Goal: Transaction & Acquisition: Purchase product/service

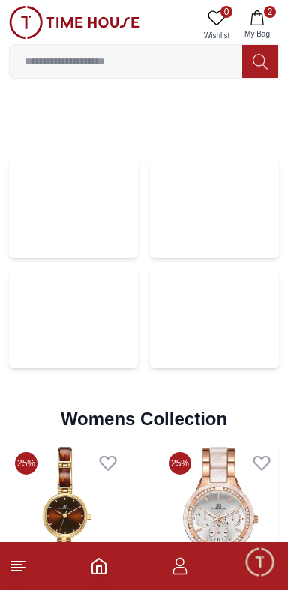
scroll to position [2898, 0]
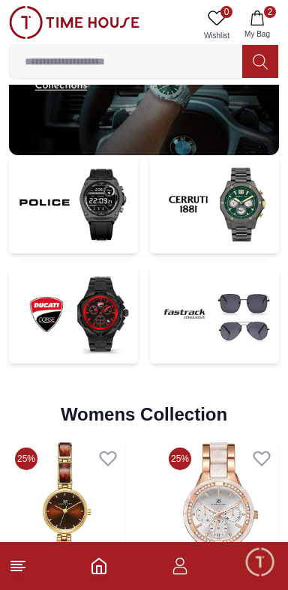
click at [49, 228] on img at bounding box center [73, 204] width 129 height 98
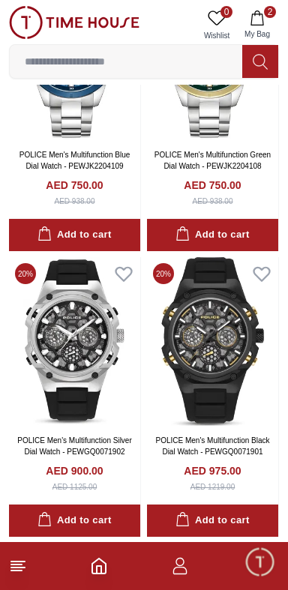
scroll to position [2910, 0]
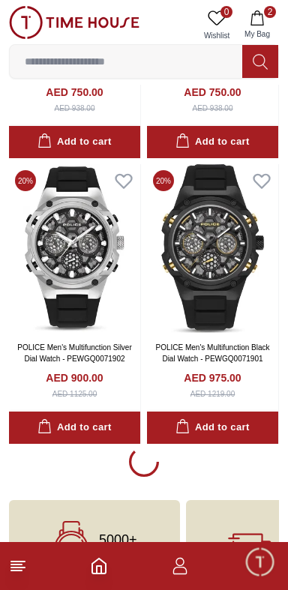
scroll to position [0, 14]
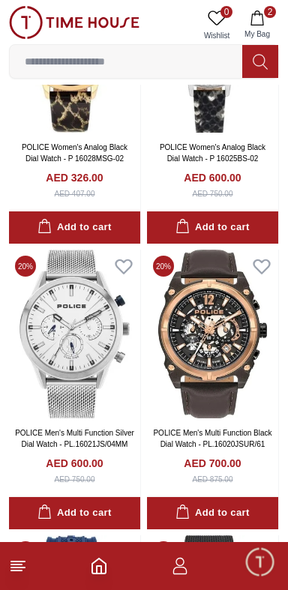
scroll to position [6242, 0]
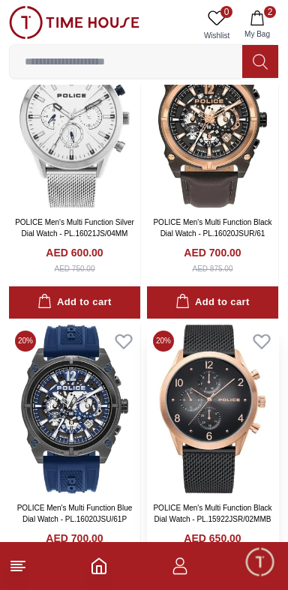
click at [208, 452] on img at bounding box center [212, 408] width 131 height 169
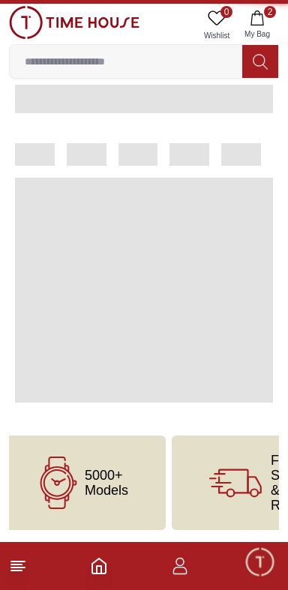
scroll to position [187, 0]
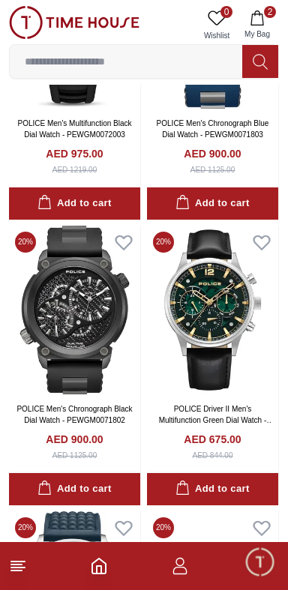
scroll to position [3706, 0]
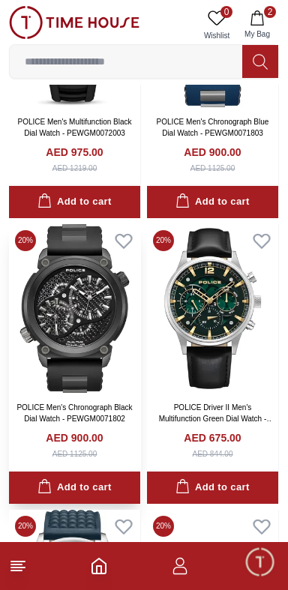
click at [43, 298] on img at bounding box center [74, 308] width 131 height 169
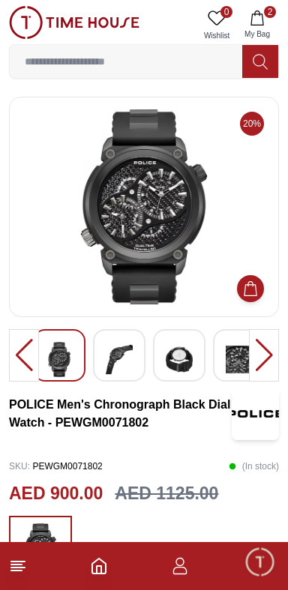
click at [234, 581] on footer "2" at bounding box center [144, 566] width 288 height 48
click at [120, 345] on img at bounding box center [119, 359] width 27 height 35
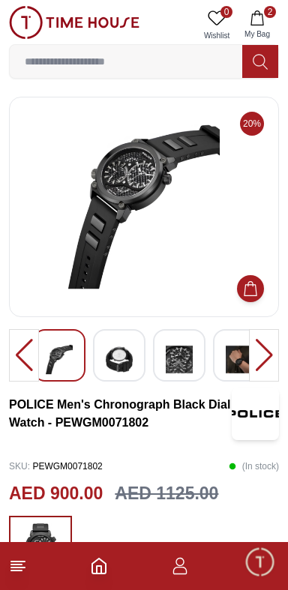
click at [118, 356] on img at bounding box center [119, 359] width 27 height 35
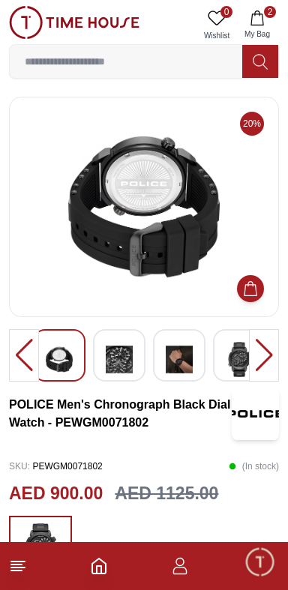
click at [112, 348] on img at bounding box center [119, 359] width 27 height 35
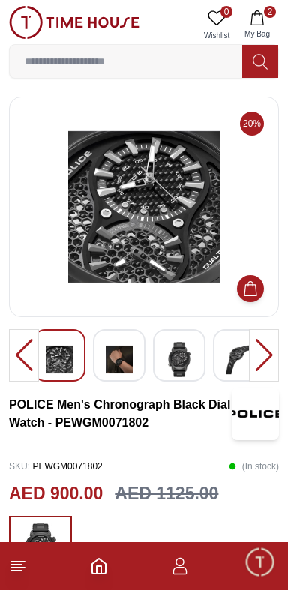
click at [135, 369] on div at bounding box center [119, 355] width 52 height 52
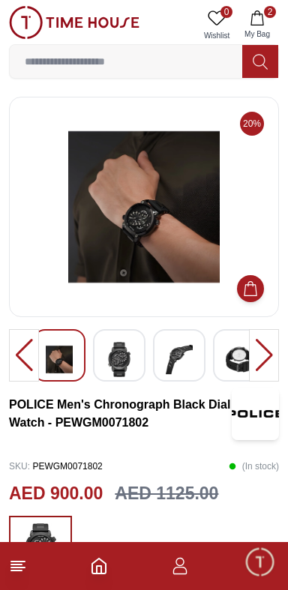
click at [109, 342] on img at bounding box center [119, 359] width 27 height 35
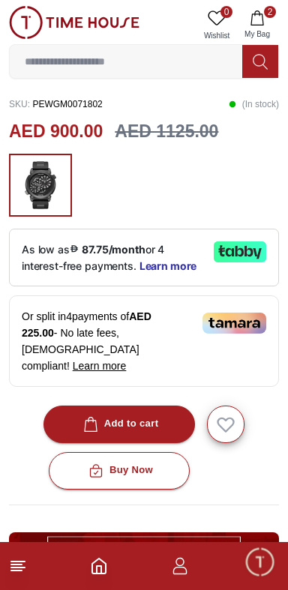
scroll to position [363, 0]
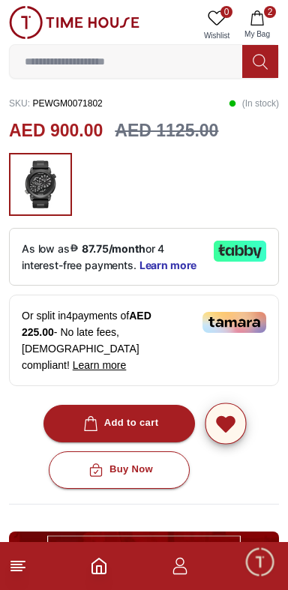
click at [228, 417] on icon "button" at bounding box center [225, 424] width 17 height 15
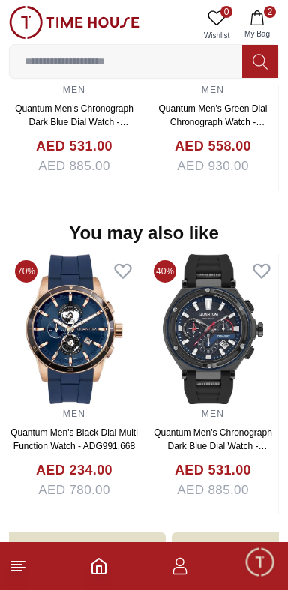
scroll to position [1530, 0]
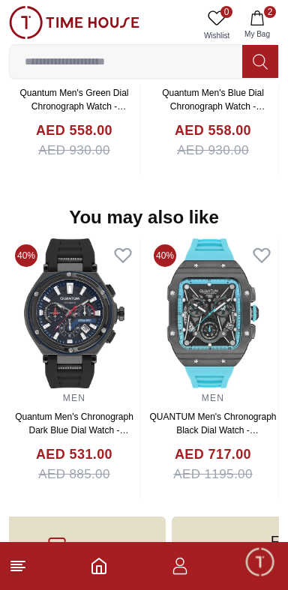
click at [79, 252] on img at bounding box center [74, 313] width 130 height 150
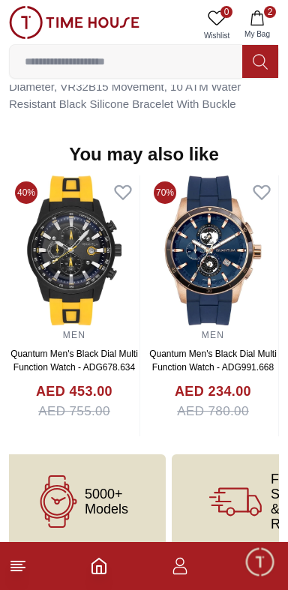
scroll to position [1166, 0]
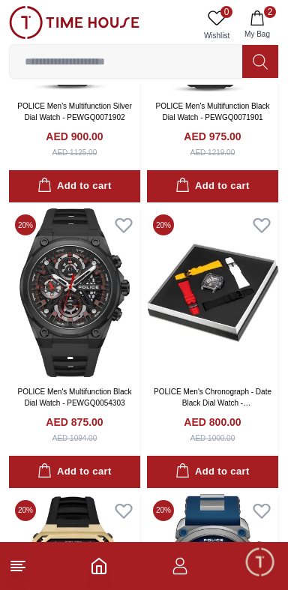
scroll to position [3232, 0]
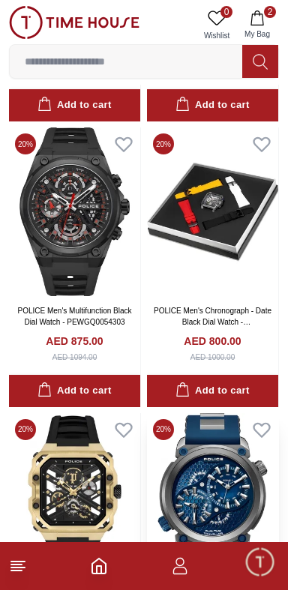
click at [229, 449] on img at bounding box center [212, 497] width 131 height 169
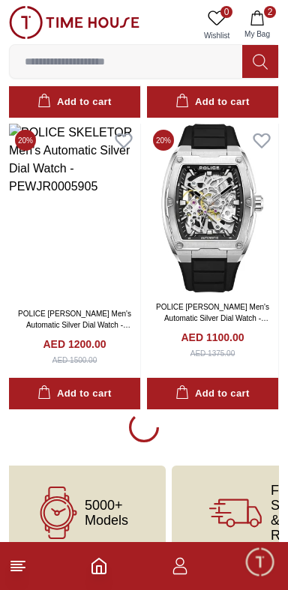
scroll to position [8658, 0]
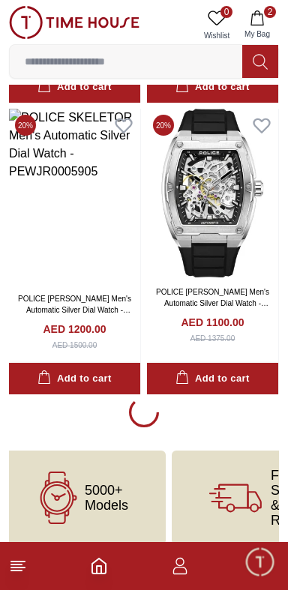
scroll to position [0, 26]
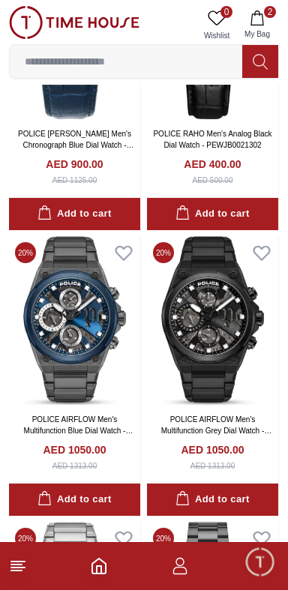
scroll to position [9394, 0]
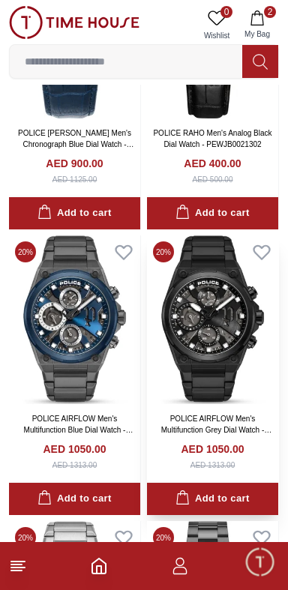
click at [265, 393] on img at bounding box center [212, 319] width 131 height 169
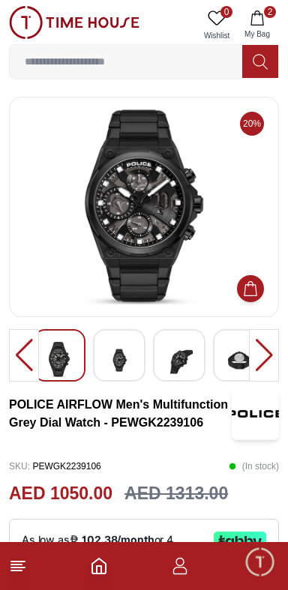
click at [273, 360] on div at bounding box center [264, 355] width 30 height 52
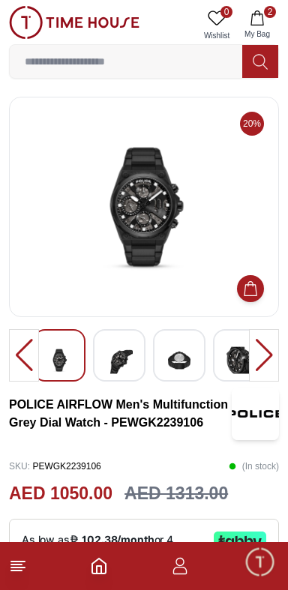
click at [273, 363] on div at bounding box center [264, 355] width 30 height 52
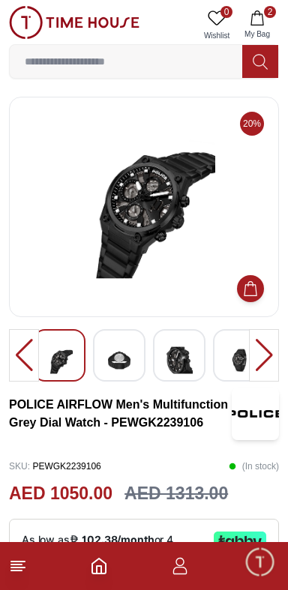
click at [276, 370] on div at bounding box center [264, 355] width 30 height 52
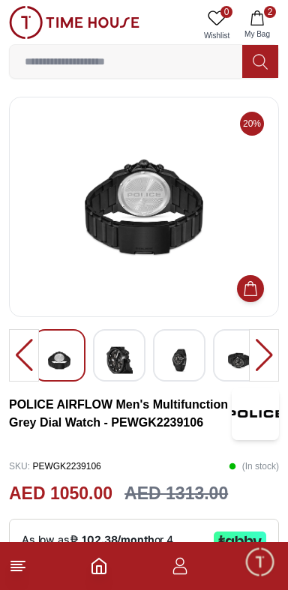
click at [270, 370] on div at bounding box center [264, 355] width 30 height 52
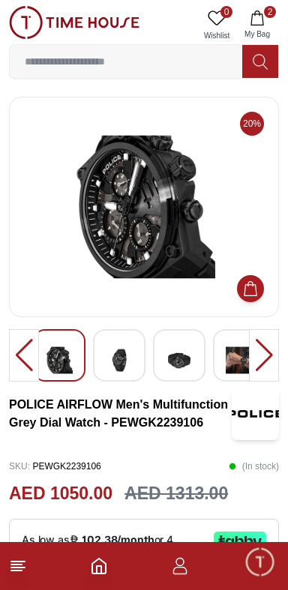
click at [267, 369] on div at bounding box center [264, 355] width 30 height 52
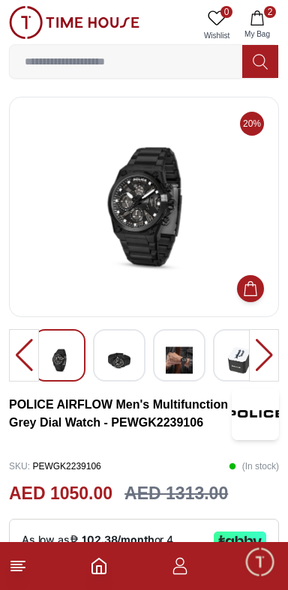
click at [274, 363] on div at bounding box center [264, 355] width 30 height 52
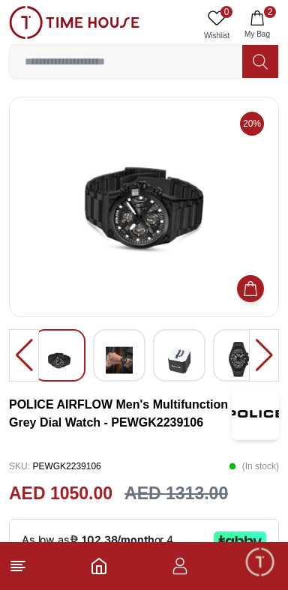
click at [269, 363] on div at bounding box center [264, 355] width 30 height 52
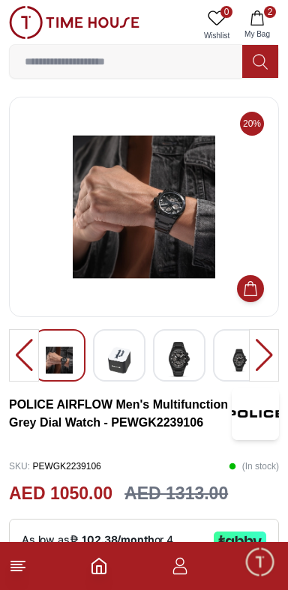
click at [265, 370] on div at bounding box center [264, 355] width 30 height 52
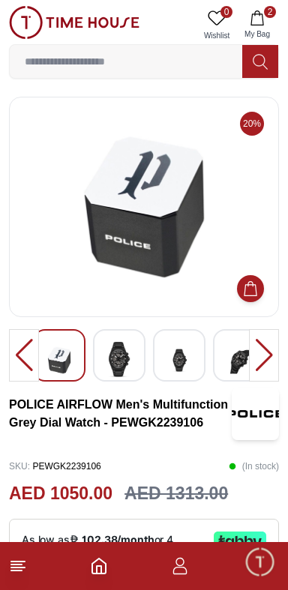
click at [271, 376] on div at bounding box center [264, 355] width 30 height 52
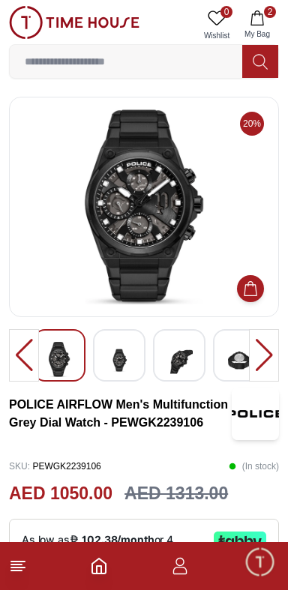
click at [273, 363] on div at bounding box center [264, 355] width 30 height 52
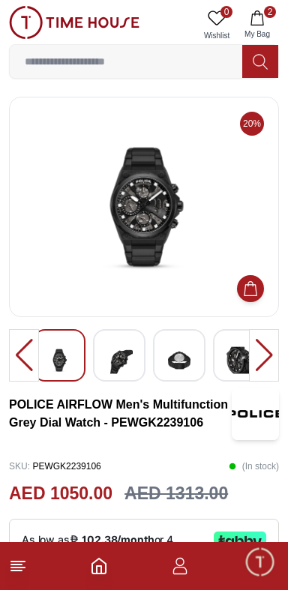
click at [270, 371] on div at bounding box center [264, 355] width 30 height 52
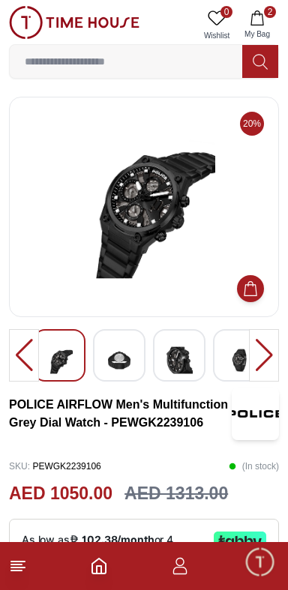
click at [267, 366] on div at bounding box center [264, 355] width 30 height 52
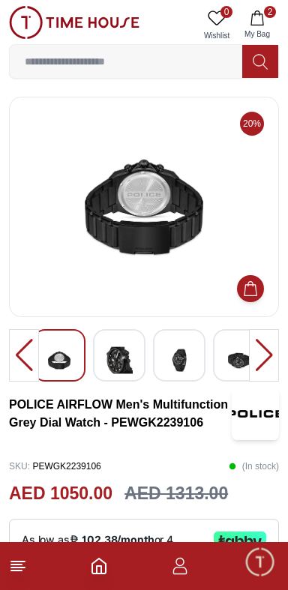
click at [270, 374] on div at bounding box center [264, 355] width 30 height 52
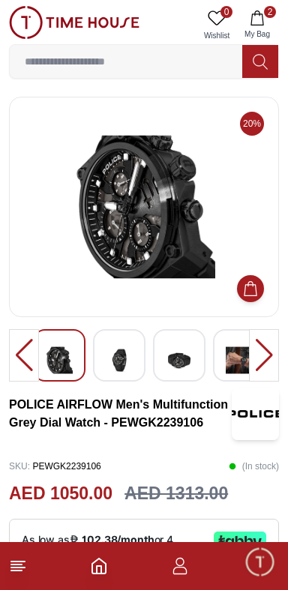
click at [265, 372] on div at bounding box center [264, 355] width 30 height 52
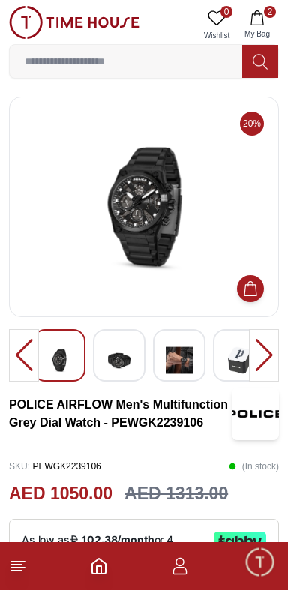
click at [265, 367] on div at bounding box center [264, 355] width 30 height 52
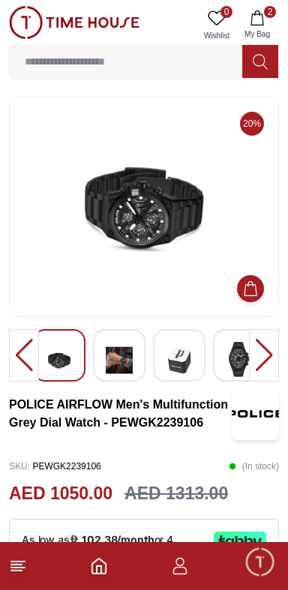
click at [268, 369] on div at bounding box center [264, 355] width 30 height 52
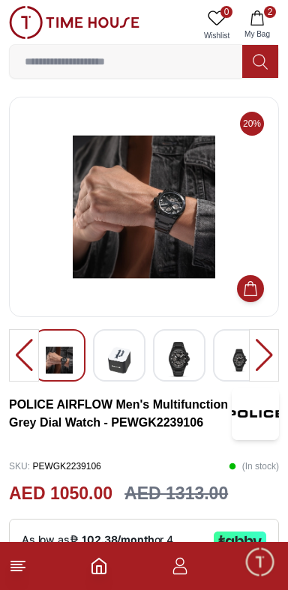
click at [265, 368] on div at bounding box center [264, 355] width 30 height 52
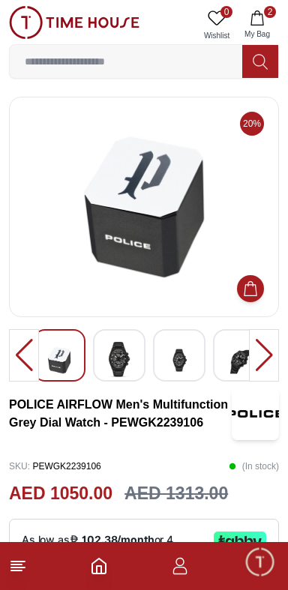
click at [264, 370] on div at bounding box center [264, 355] width 30 height 52
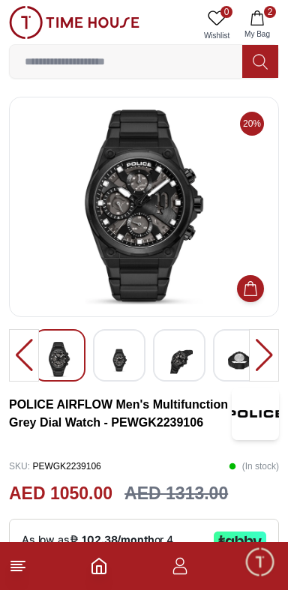
click at [267, 374] on div at bounding box center [264, 355] width 30 height 52
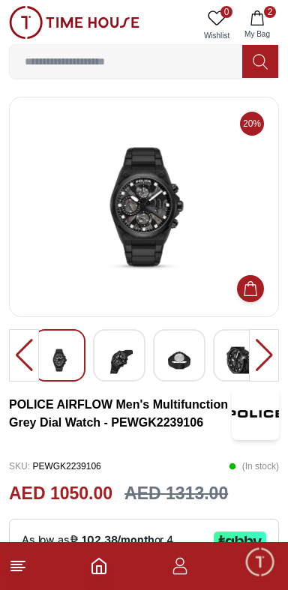
click at [264, 372] on div at bounding box center [264, 355] width 30 height 52
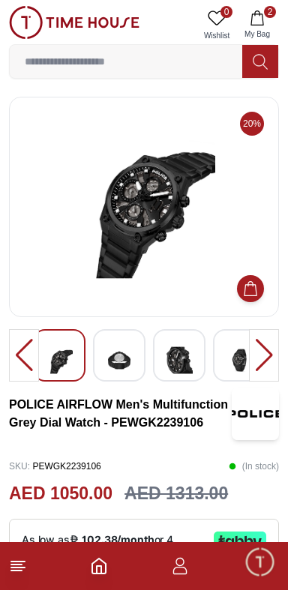
click at [263, 368] on div at bounding box center [264, 355] width 30 height 52
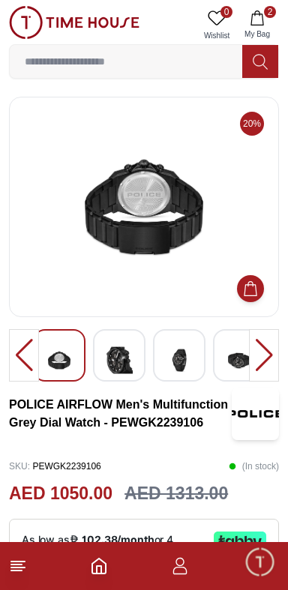
click at [262, 369] on div at bounding box center [264, 355] width 30 height 52
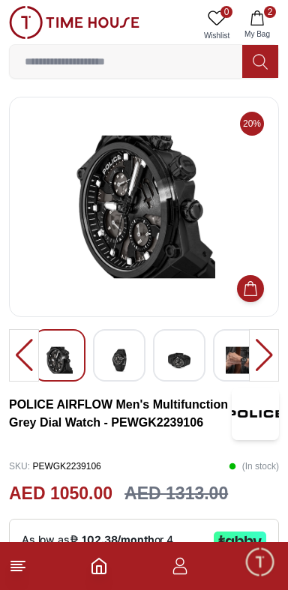
click at [266, 372] on div at bounding box center [264, 355] width 30 height 52
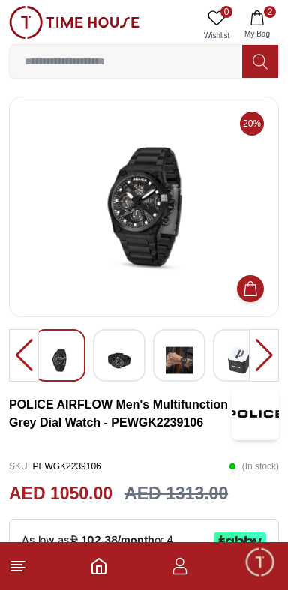
click at [270, 373] on div at bounding box center [264, 355] width 30 height 52
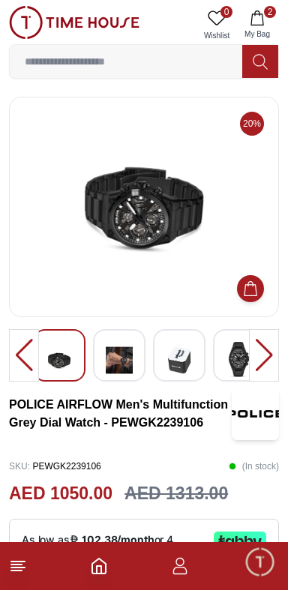
click at [265, 372] on div at bounding box center [264, 355] width 30 height 52
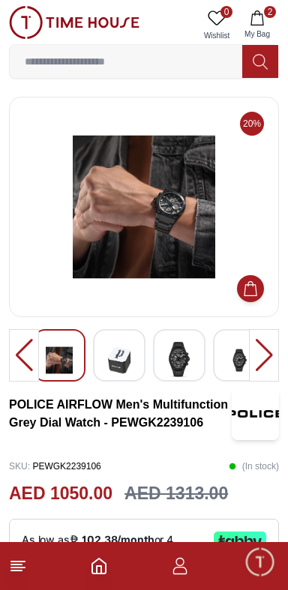
click at [264, 368] on div at bounding box center [264, 355] width 30 height 52
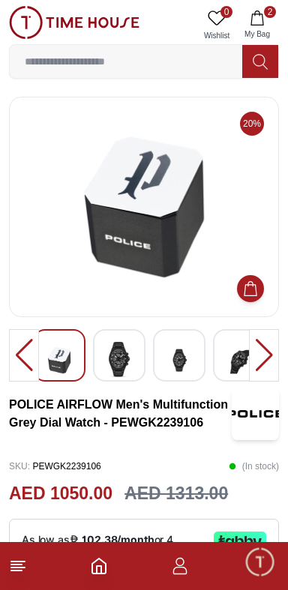
click at [267, 368] on div at bounding box center [264, 355] width 30 height 52
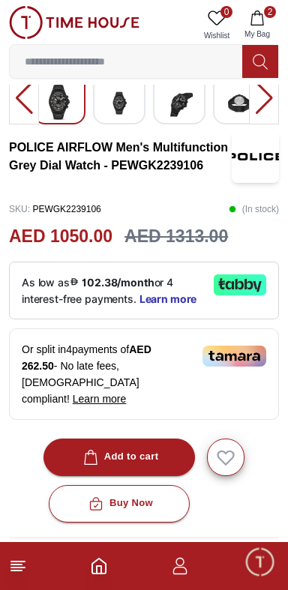
scroll to position [258, 0]
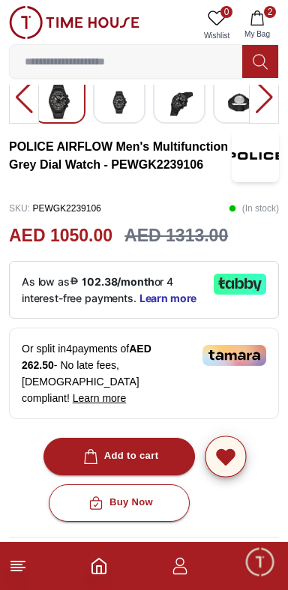
click at [231, 444] on icon "button" at bounding box center [225, 455] width 23 height 23
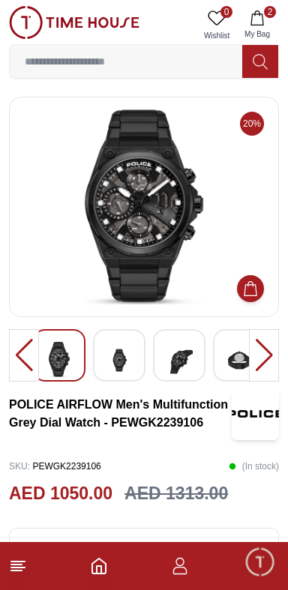
scroll to position [258, 0]
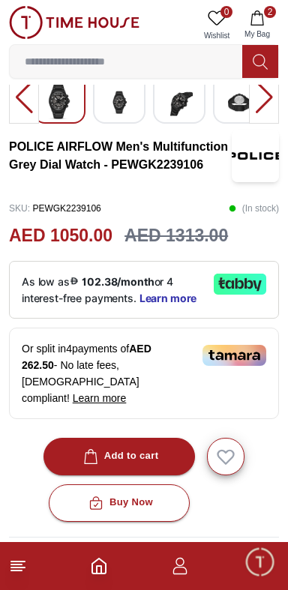
click at [210, 24] on icon at bounding box center [217, 18] width 18 height 18
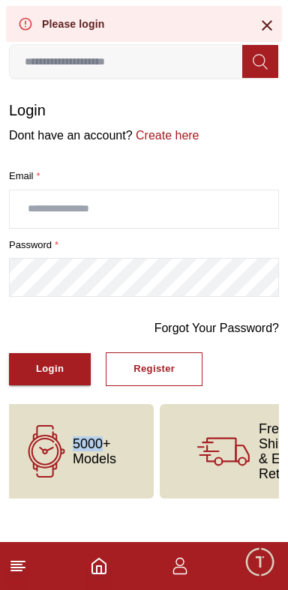
click at [59, 205] on input "text" at bounding box center [144, 208] width 268 height 37
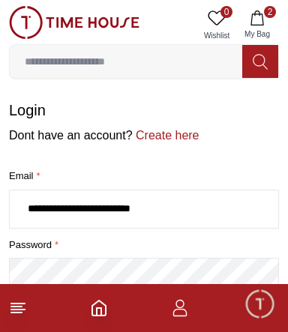
type input "**********"
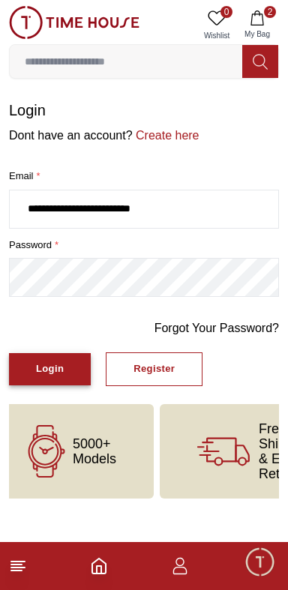
click at [62, 366] on button "Login" at bounding box center [50, 369] width 82 height 32
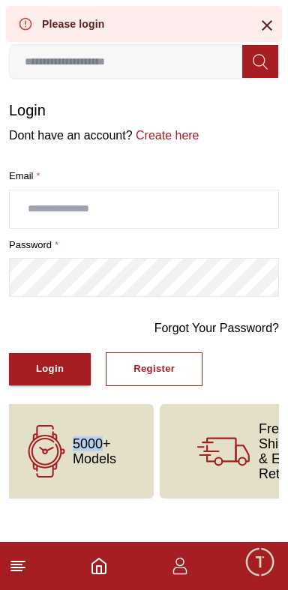
click at [94, 571] on icon "Home" at bounding box center [99, 566] width 18 height 18
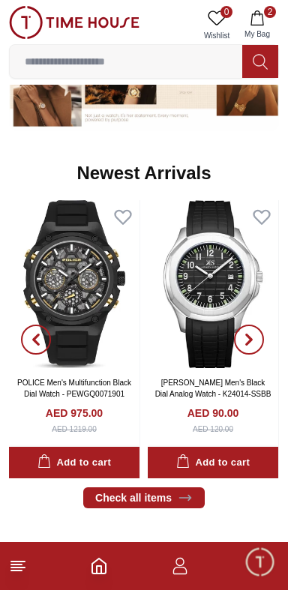
scroll to position [670, 0]
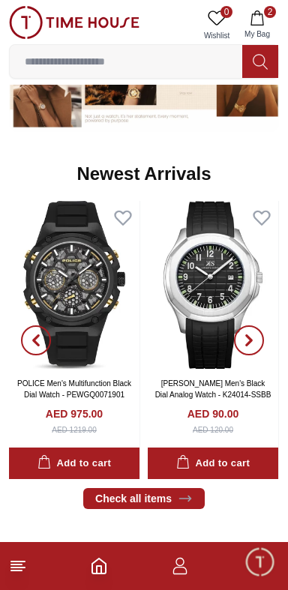
click at [76, 353] on img at bounding box center [74, 285] width 130 height 168
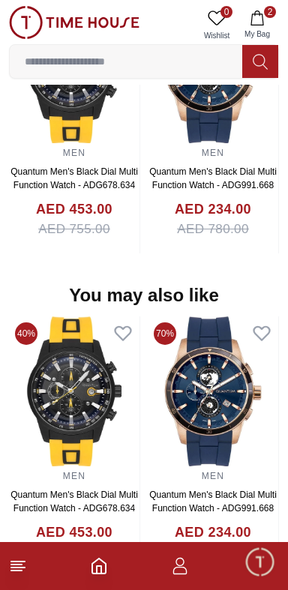
scroll to position [1736, 0]
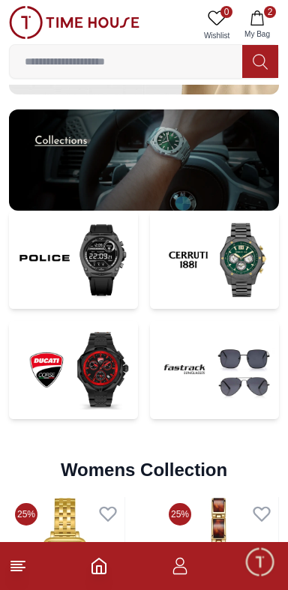
scroll to position [2902, 0]
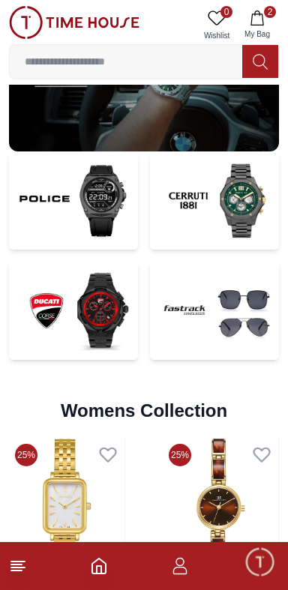
click at [37, 231] on img at bounding box center [73, 200] width 129 height 98
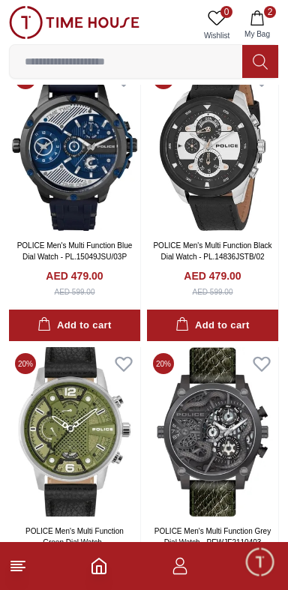
scroll to position [8135, 0]
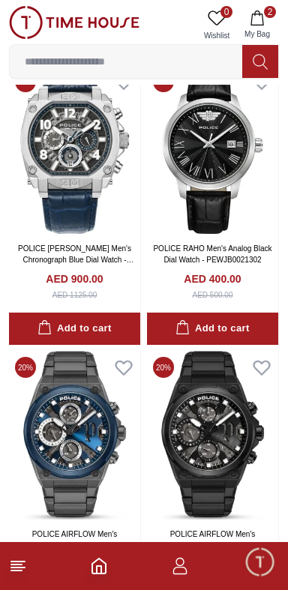
scroll to position [9400, 0]
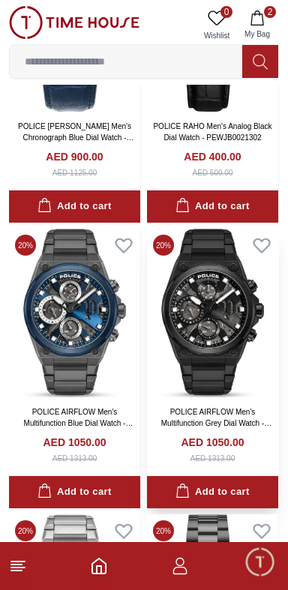
click at [263, 366] on img at bounding box center [212, 312] width 131 height 169
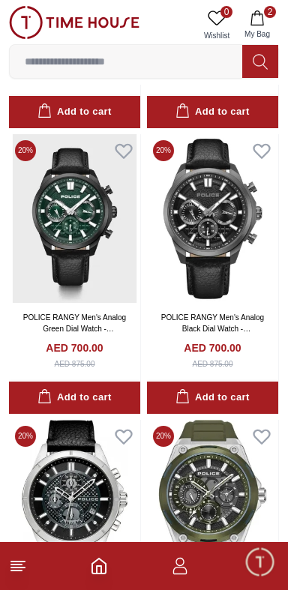
scroll to position [11019, 0]
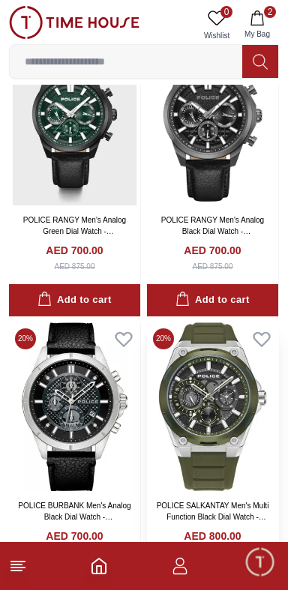
click at [212, 451] on img at bounding box center [212, 406] width 131 height 169
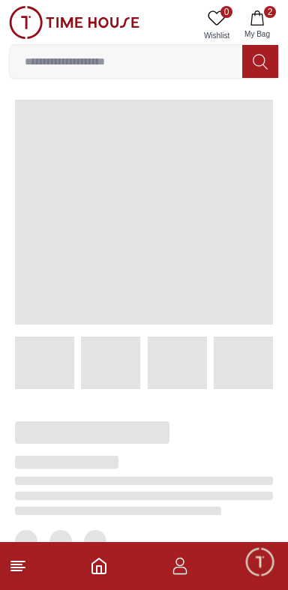
scroll to position [1, 0]
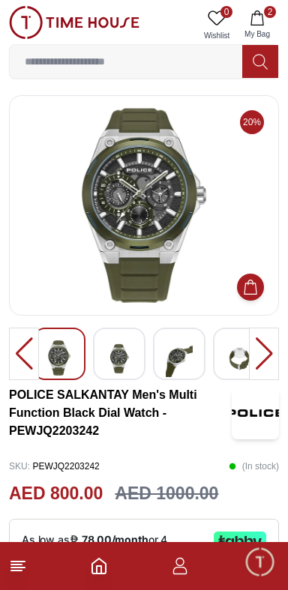
click at [267, 354] on div at bounding box center [264, 353] width 30 height 52
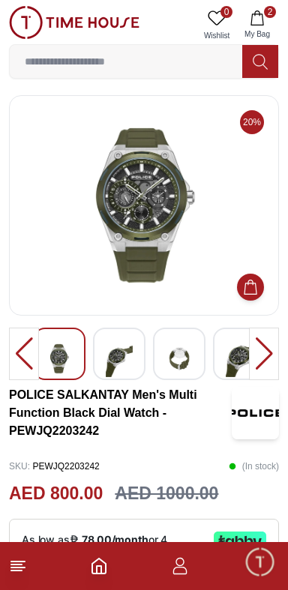
click at [259, 363] on div at bounding box center [264, 353] width 30 height 52
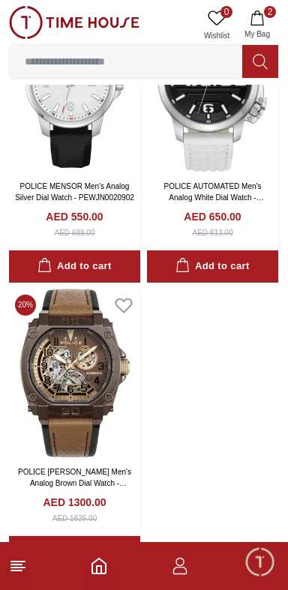
scroll to position [13030, 0]
